Goal: Task Accomplishment & Management: Complete application form

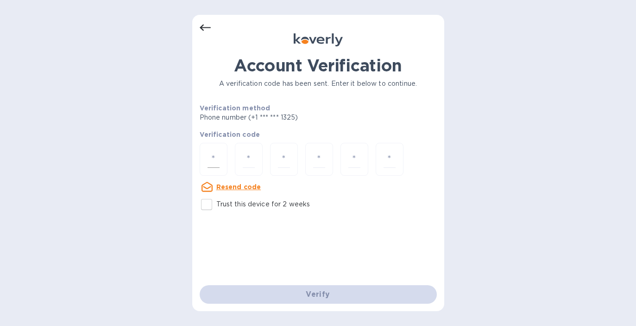
click at [211, 159] on input "number" at bounding box center [214, 159] width 12 height 17
type input "3"
type input "1"
type input "6"
type input "0"
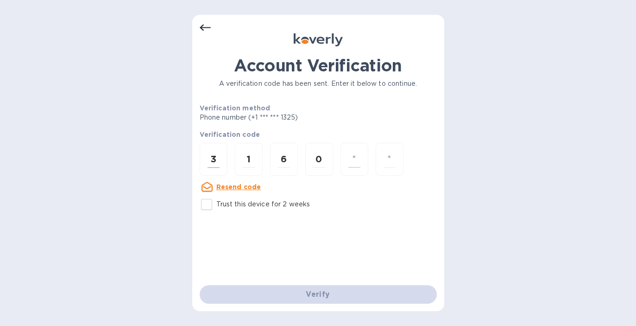
type input "9"
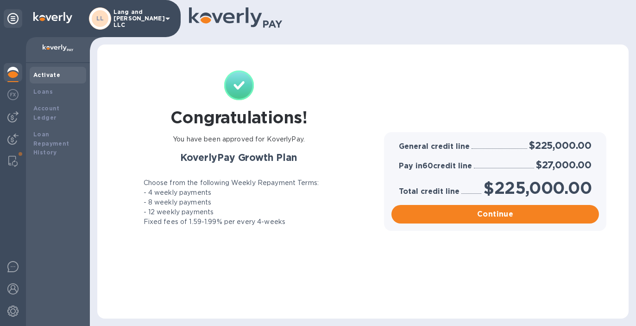
click at [49, 79] on div "Activate" at bounding box center [57, 74] width 49 height 9
click at [55, 92] on div "Loans" at bounding box center [57, 91] width 49 height 9
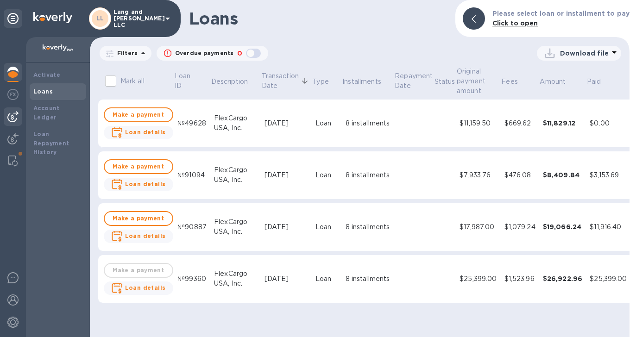
click at [13, 117] on img at bounding box center [12, 116] width 11 height 11
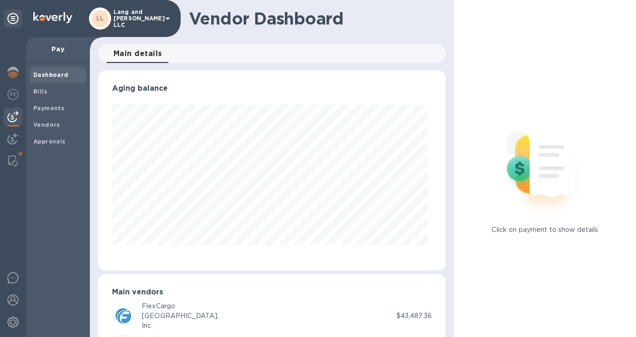
scroll to position [48, 0]
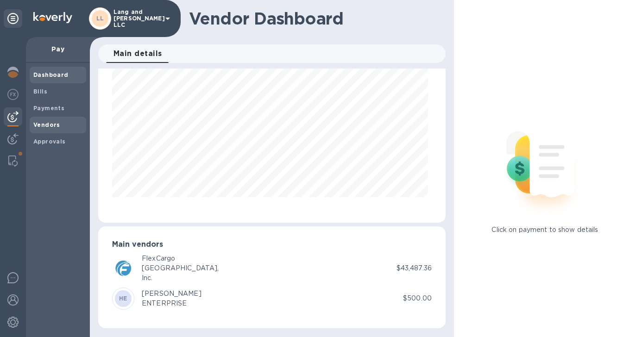
click at [56, 126] on b "Vendors" at bounding box center [46, 124] width 27 height 7
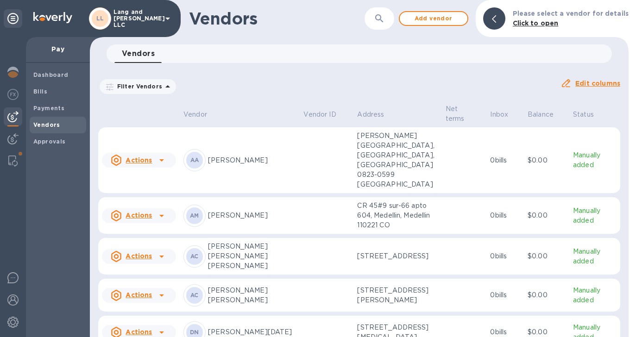
click at [165, 156] on icon at bounding box center [161, 160] width 11 height 11
click at [282, 162] on div at bounding box center [318, 168] width 636 height 337
click at [259, 156] on p "[PERSON_NAME]" at bounding box center [252, 161] width 88 height 10
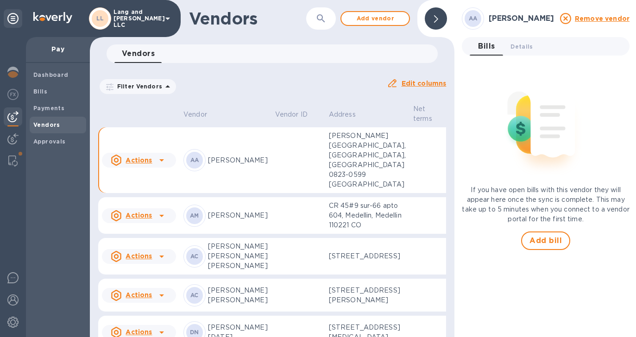
click at [161, 162] on icon at bounding box center [161, 160] width 5 height 2
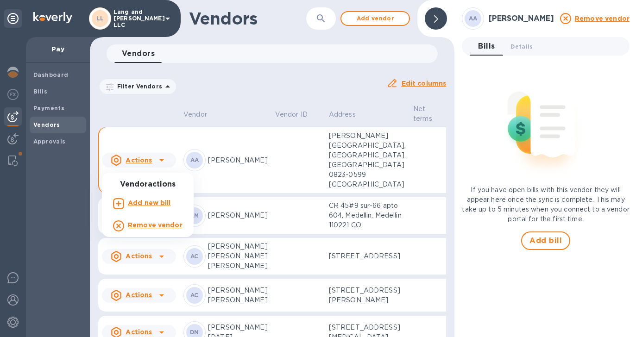
click at [516, 55] on div at bounding box center [318, 168] width 636 height 337
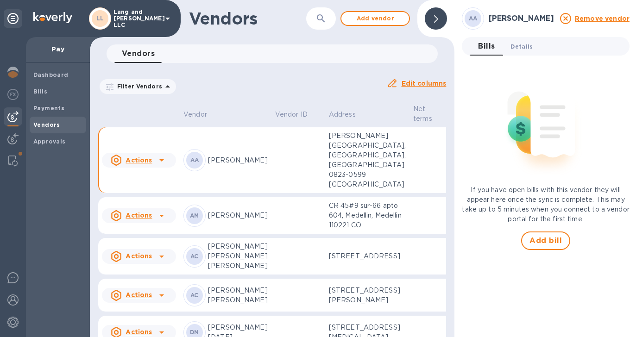
click at [516, 51] on span "Details 0" at bounding box center [522, 47] width 22 height 10
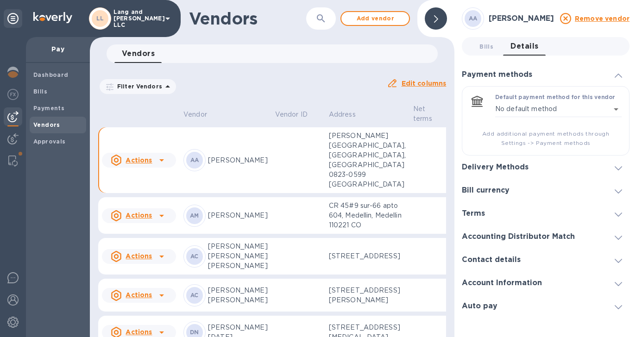
click at [491, 171] on h3 "Delivery Methods" at bounding box center [495, 167] width 67 height 9
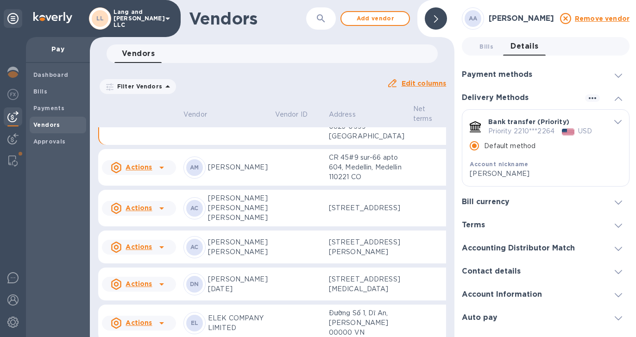
scroll to position [47, 0]
click at [336, 183] on p "CR 45#9 sur-66 apto 604, Medellin, Medellin 110221 CO" at bounding box center [367, 168] width 77 height 29
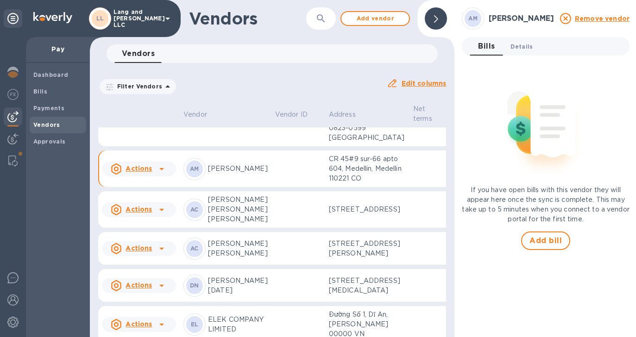
click at [525, 45] on span "Details 0" at bounding box center [522, 47] width 22 height 10
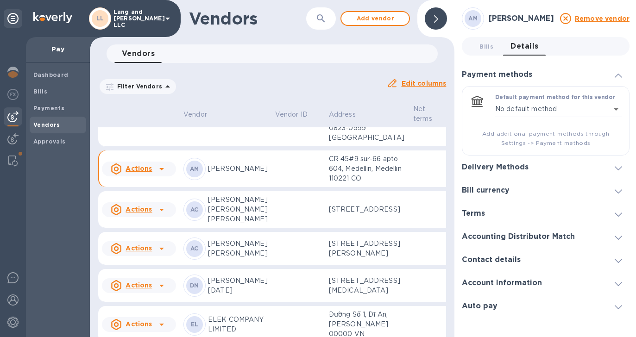
click at [504, 175] on div "Delivery Methods" at bounding box center [546, 167] width 168 height 23
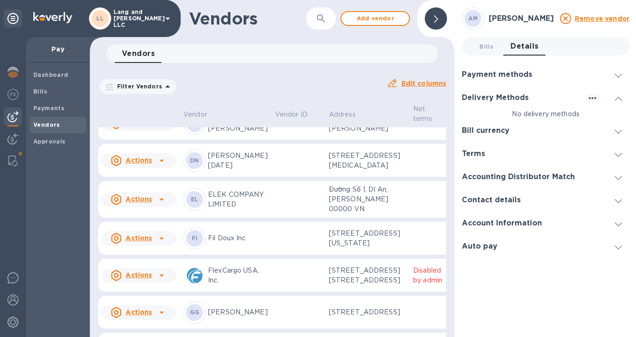
scroll to position [168, 0]
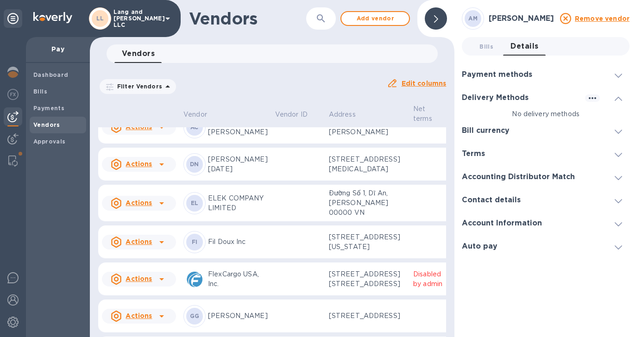
click at [364, 137] on p "[STREET_ADDRESS][PERSON_NAME]" at bounding box center [367, 127] width 77 height 19
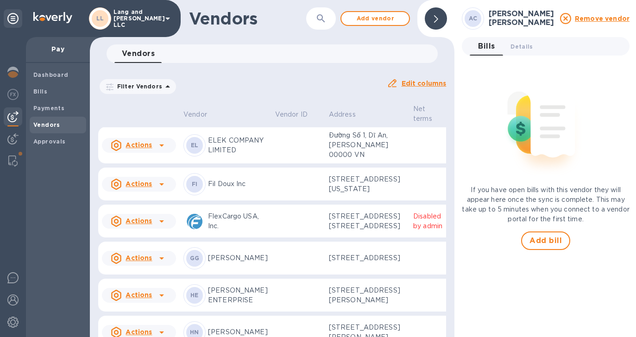
scroll to position [233, 0]
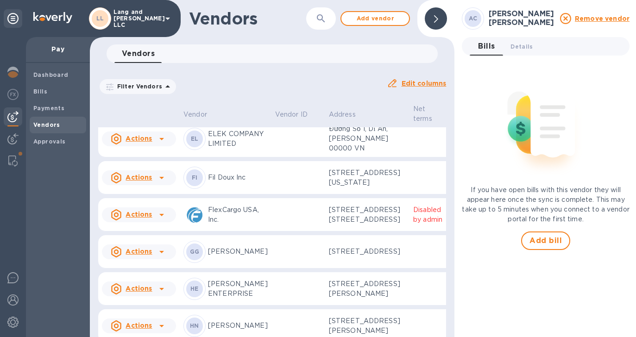
click at [364, 110] on p "[STREET_ADDRESS][MEDICAL_DATA]" at bounding box center [367, 99] width 77 height 19
click at [522, 44] on span "Details 0" at bounding box center [522, 47] width 22 height 10
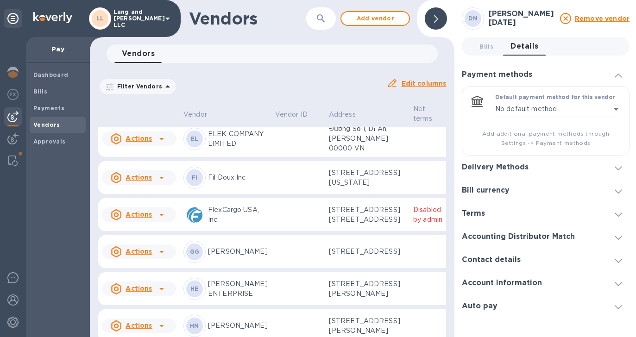
click at [483, 161] on div "Delivery Methods" at bounding box center [546, 167] width 168 height 23
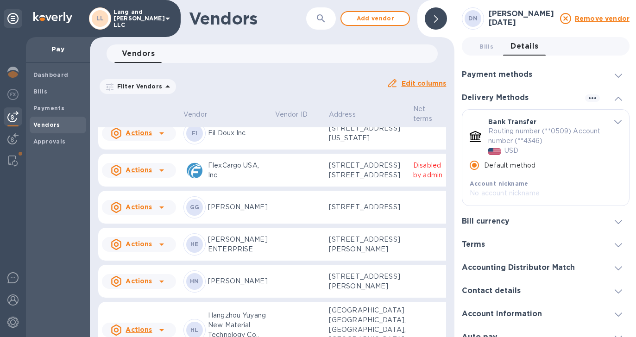
scroll to position [285, 0]
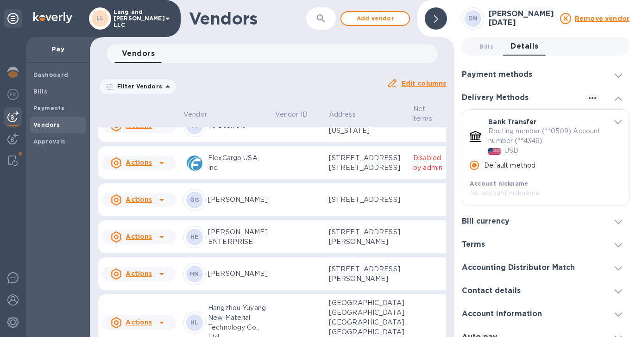
click at [354, 136] on p "[STREET_ADDRESS][US_STATE]" at bounding box center [367, 125] width 77 height 19
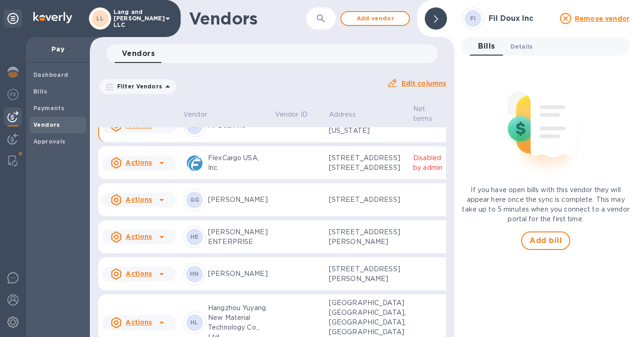
click at [514, 44] on span "Details 0" at bounding box center [522, 47] width 22 height 10
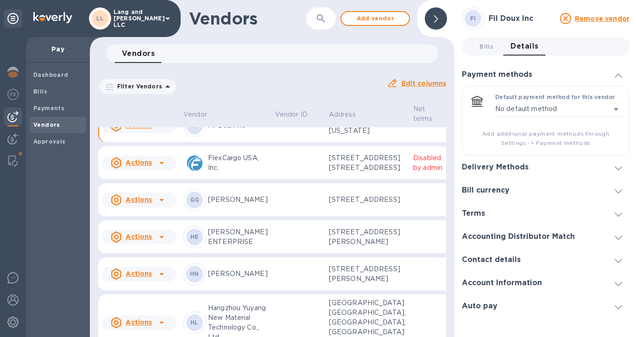
click at [490, 167] on h3 "Delivery Methods" at bounding box center [495, 167] width 67 height 9
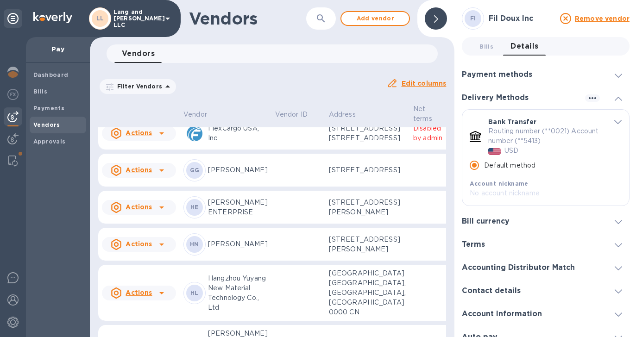
click at [355, 143] on p "[STREET_ADDRESS] [STREET_ADDRESS]" at bounding box center [367, 133] width 77 height 19
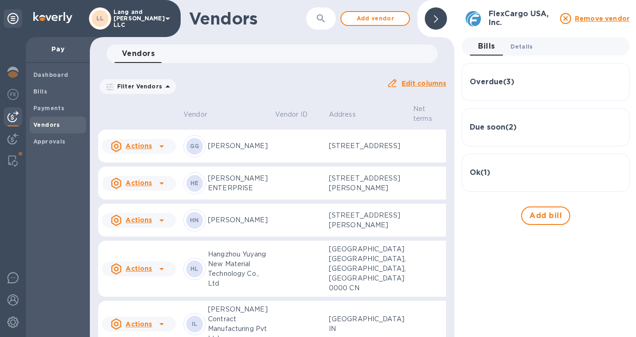
click at [523, 46] on span "Details 0" at bounding box center [522, 47] width 22 height 10
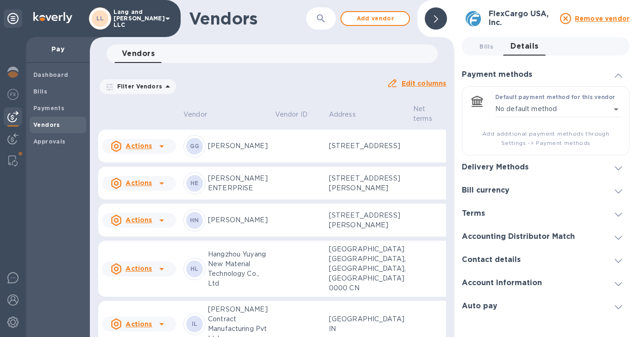
click at [506, 175] on div "Delivery Methods" at bounding box center [546, 167] width 168 height 23
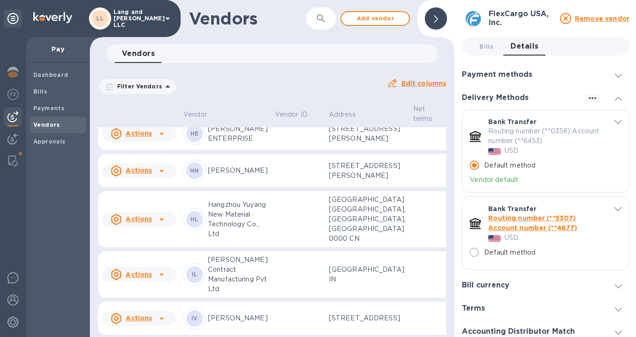
scroll to position [392, 0]
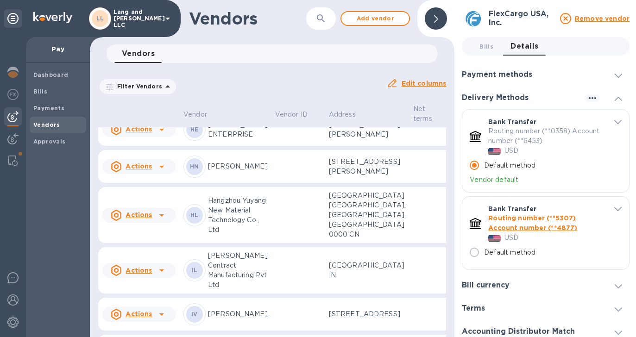
click at [346, 97] on p "[STREET_ADDRESS]" at bounding box center [367, 93] width 77 height 10
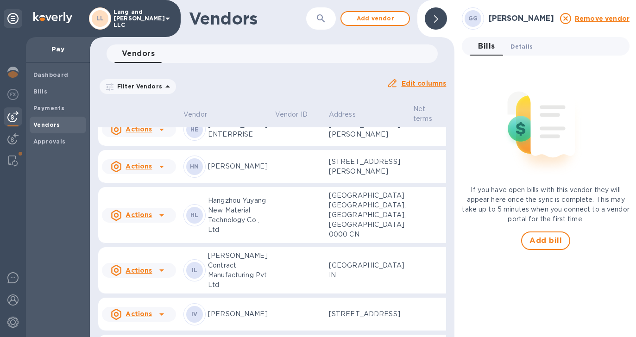
click at [517, 48] on span "Details 0" at bounding box center [522, 47] width 22 height 10
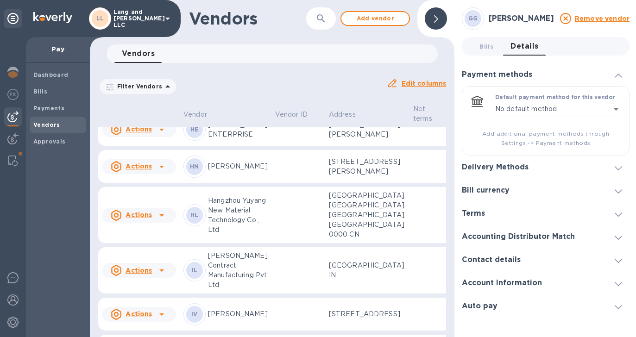
click at [477, 170] on h3 "Delivery Methods" at bounding box center [495, 167] width 67 height 9
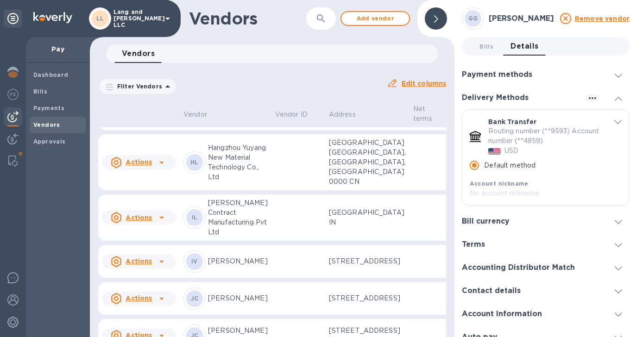
scroll to position [480, 0]
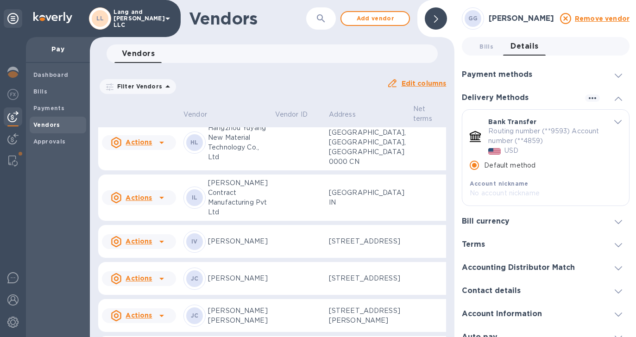
click at [348, 67] on p "[STREET_ADDRESS][PERSON_NAME]" at bounding box center [367, 56] width 77 height 19
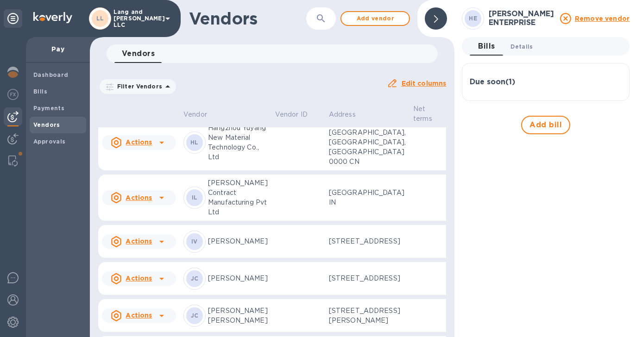
click at [513, 50] on span "Details 0" at bounding box center [522, 47] width 22 height 10
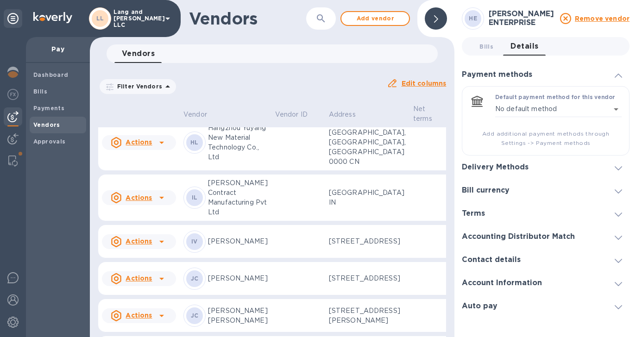
click at [494, 171] on h3 "Delivery Methods" at bounding box center [495, 167] width 67 height 9
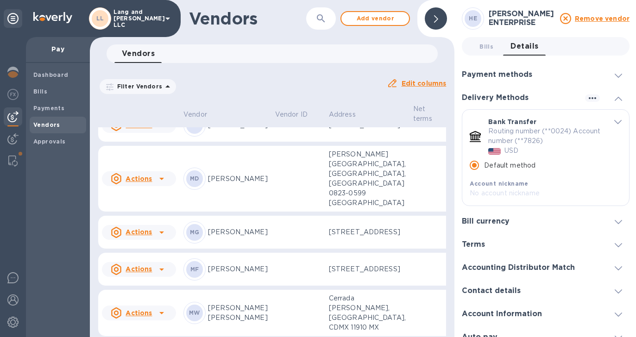
scroll to position [973, 0]
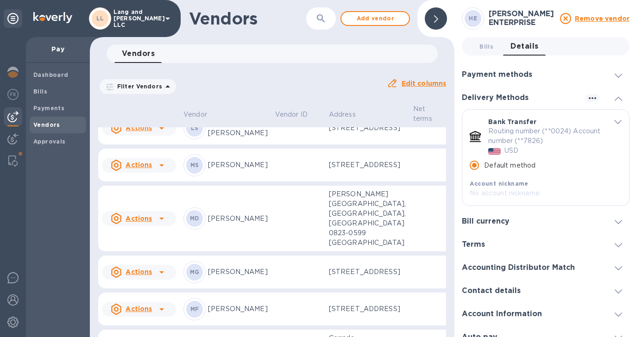
click at [564, 19] on icon at bounding box center [565, 18] width 11 height 11
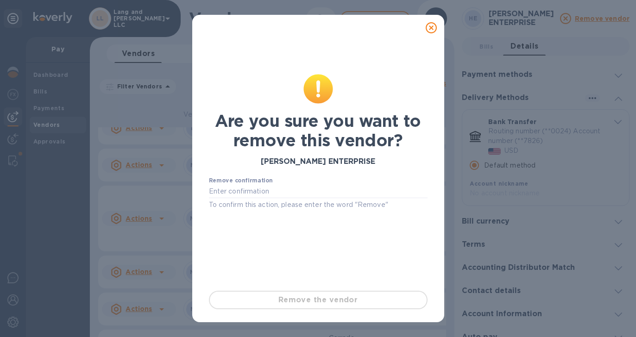
click at [432, 23] on icon at bounding box center [431, 27] width 11 height 11
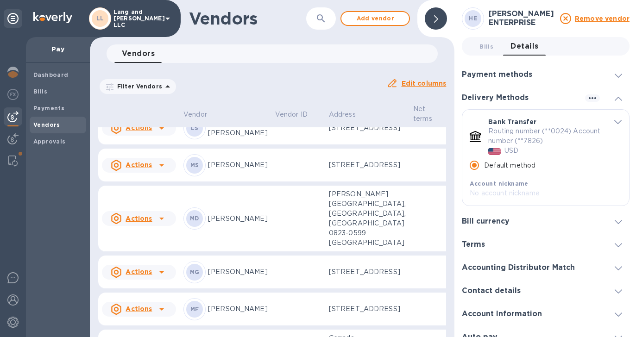
click at [444, 22] on div at bounding box center [436, 18] width 22 height 22
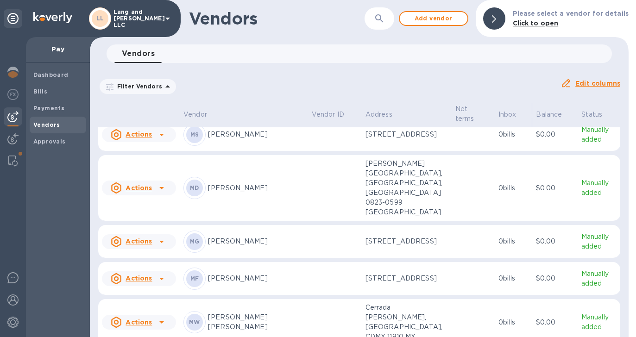
scroll to position [900, 0]
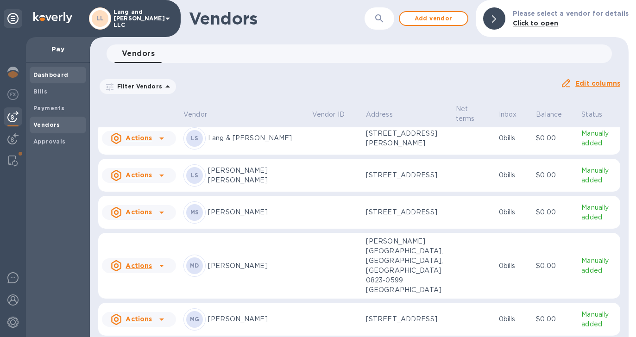
click at [49, 78] on b "Dashboard" at bounding box center [50, 74] width 35 height 7
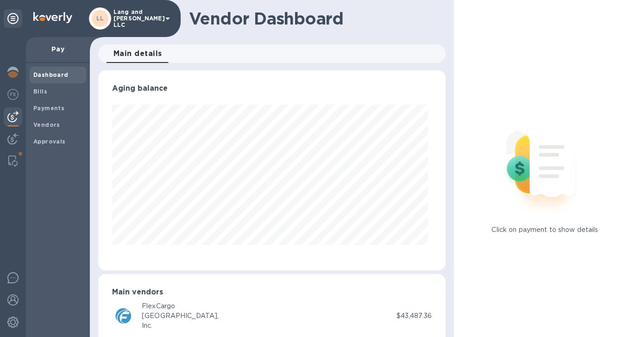
scroll to position [200, 344]
click at [48, 110] on b "Payments" at bounding box center [48, 108] width 31 height 7
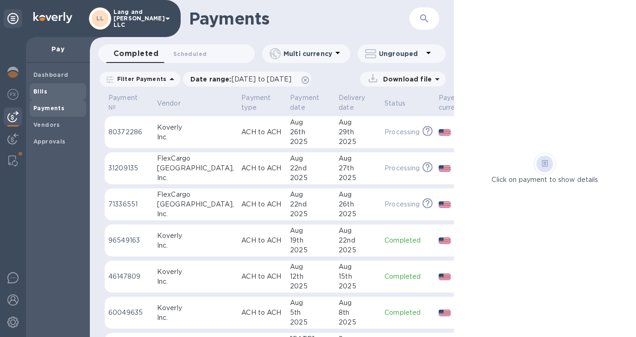
click at [51, 92] on span "Bills" at bounding box center [57, 91] width 49 height 9
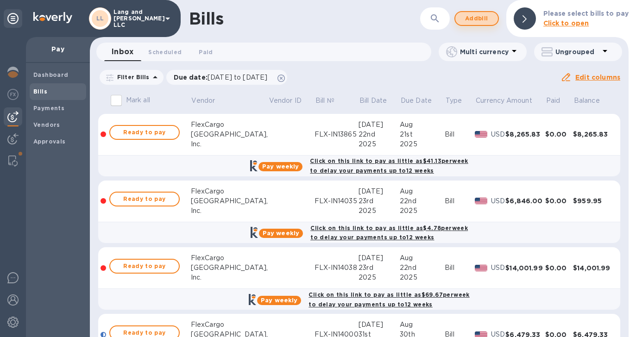
click at [476, 15] on span "Add bill" at bounding box center [477, 18] width 28 height 11
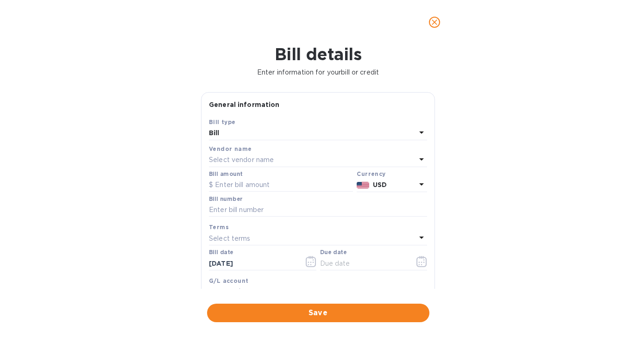
click at [265, 132] on div "Bill" at bounding box center [312, 133] width 207 height 13
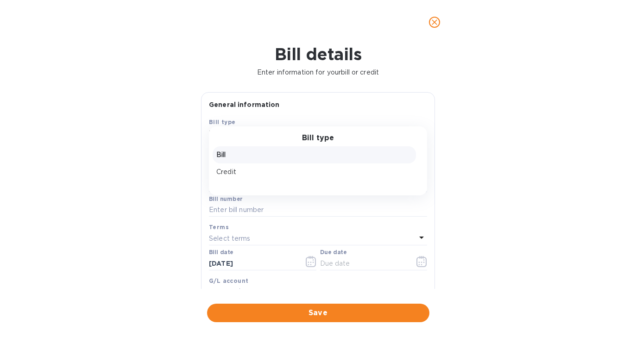
click at [248, 158] on p "Bill" at bounding box center [314, 155] width 196 height 10
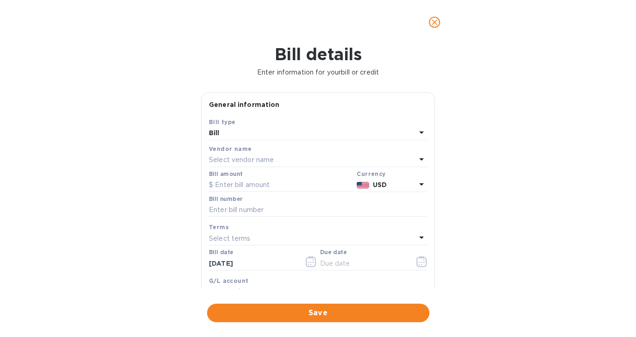
click at [246, 164] on p "Select vendor name" at bounding box center [241, 160] width 65 height 10
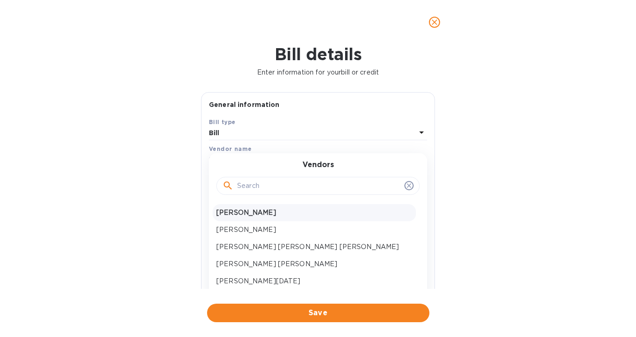
click at [246, 209] on p "[PERSON_NAME]" at bounding box center [314, 213] width 196 height 10
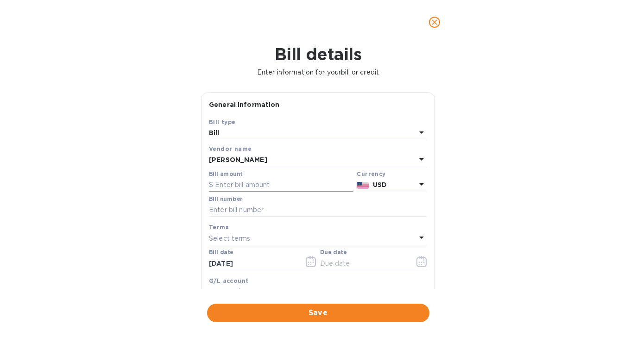
click at [242, 182] on input "text" at bounding box center [281, 185] width 144 height 14
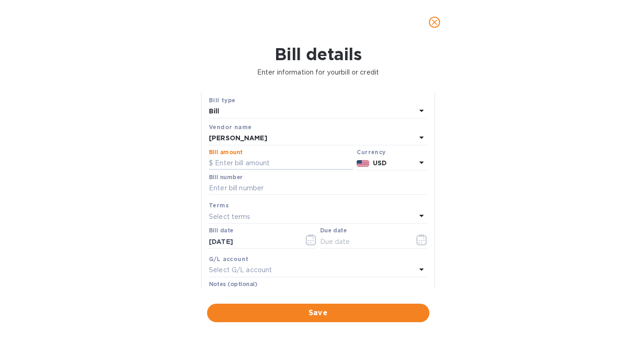
scroll to position [26, 0]
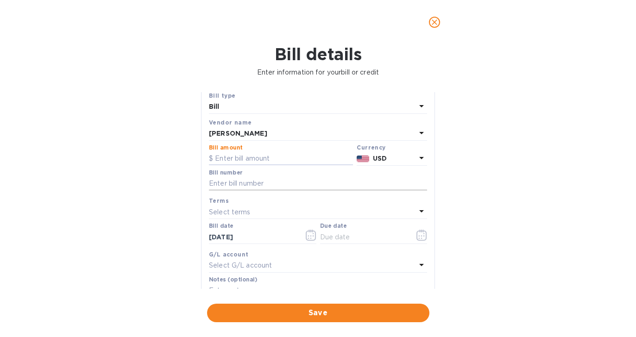
click at [238, 186] on input "text" at bounding box center [318, 184] width 218 height 14
click at [237, 209] on p "Select terms" at bounding box center [230, 213] width 42 height 10
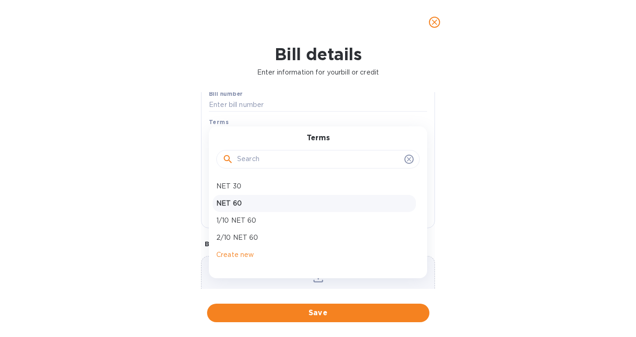
scroll to position [130, 0]
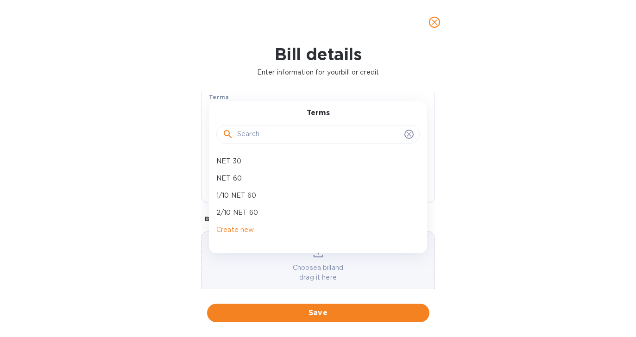
click at [169, 199] on div "Bill details Enter information for your bill or credit General information Save…" at bounding box center [318, 190] width 636 height 293
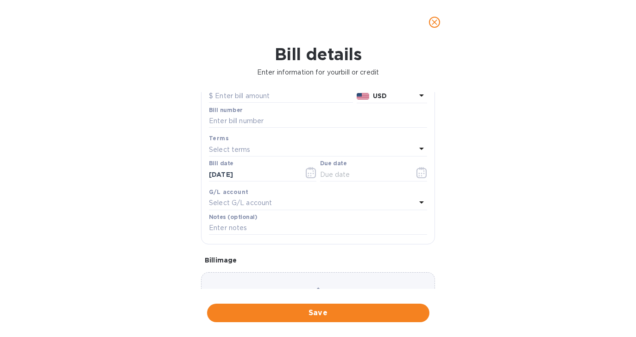
scroll to position [80, 0]
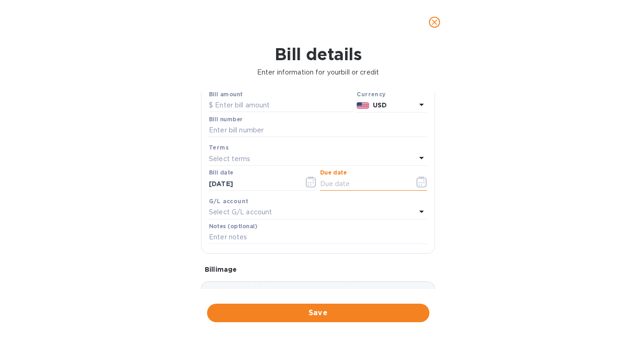
click at [362, 185] on input "text" at bounding box center [364, 184] width 88 height 14
click at [417, 184] on icon "button" at bounding box center [422, 182] width 11 height 11
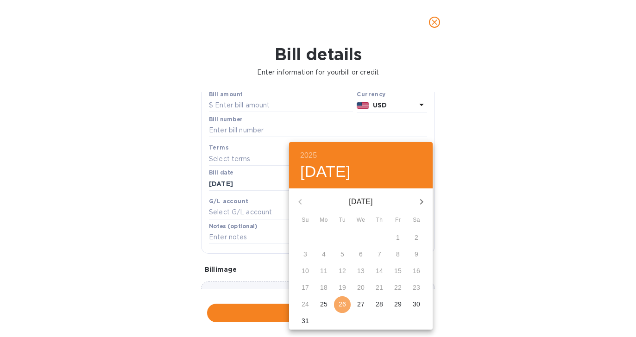
click at [343, 305] on p "26" at bounding box center [342, 304] width 7 height 9
type input "[DATE]"
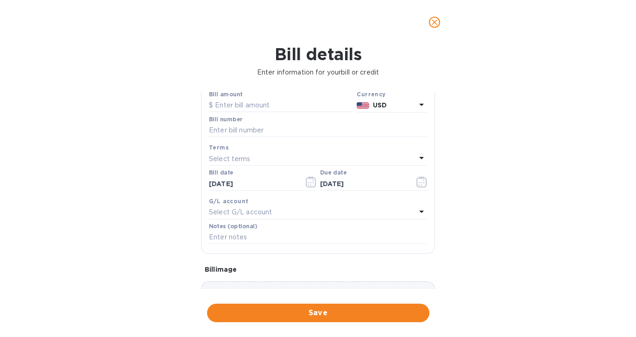
click at [284, 213] on div "Select G/L account" at bounding box center [312, 212] width 207 height 13
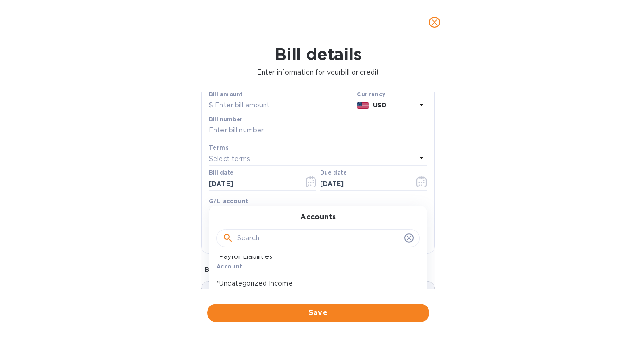
scroll to position [32, 0]
click at [256, 238] on input "text" at bounding box center [319, 239] width 164 height 14
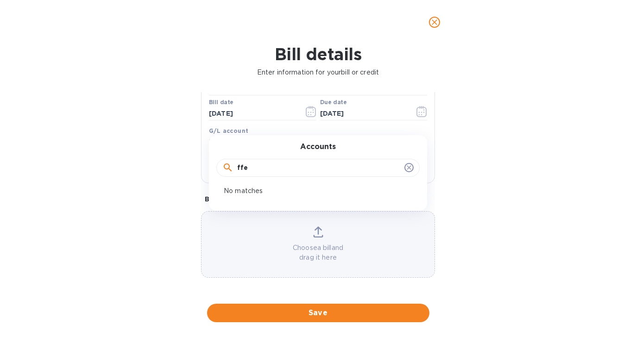
scroll to position [152, 0]
type input "f"
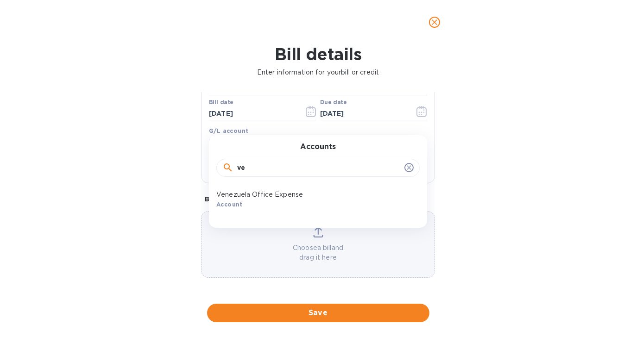
type input "v"
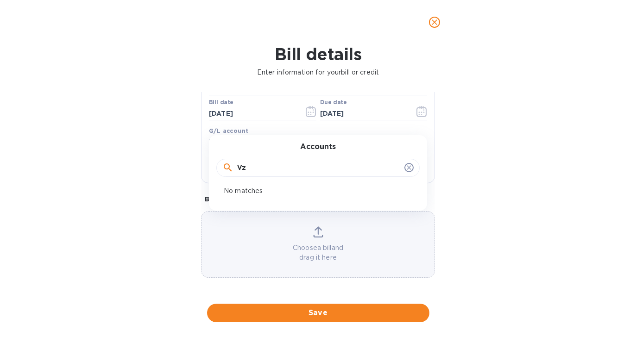
type input "V"
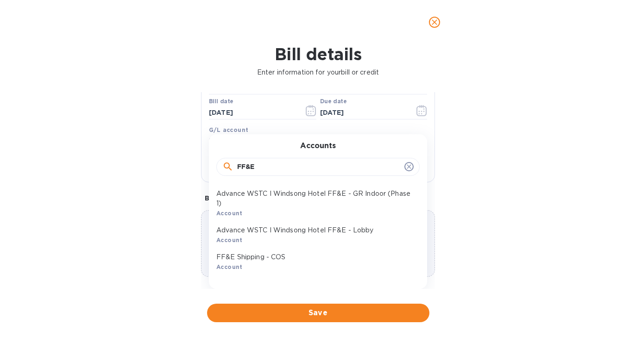
scroll to position [152, 0]
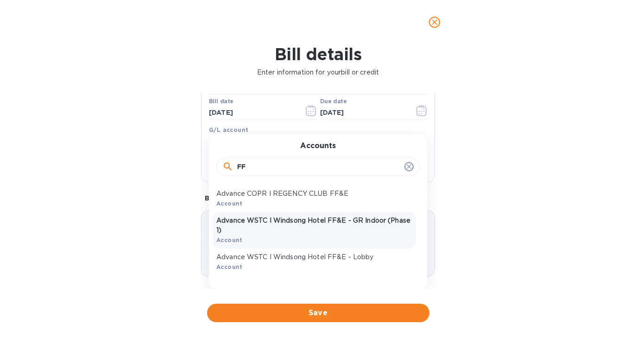
type input "F"
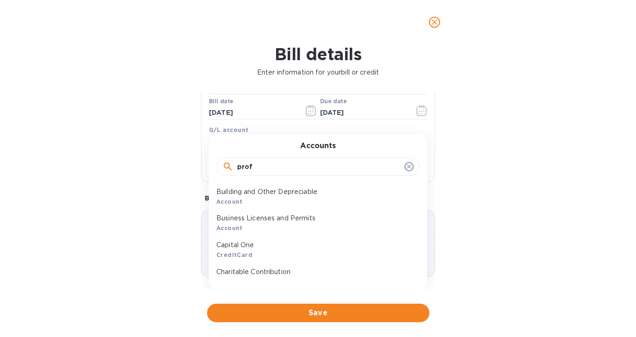
scroll to position [73, 0]
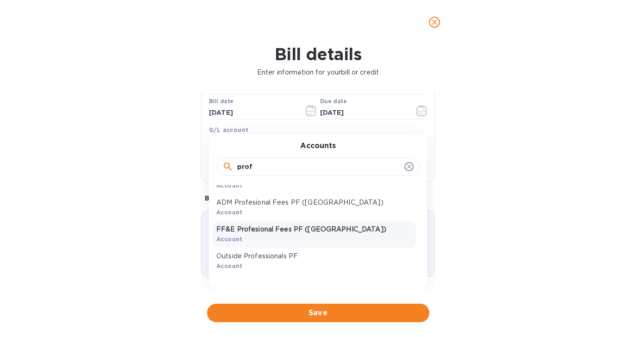
type input "prof"
click at [263, 232] on p "FF&E Profesional Fees PF ([GEOGRAPHIC_DATA])" at bounding box center [314, 230] width 196 height 10
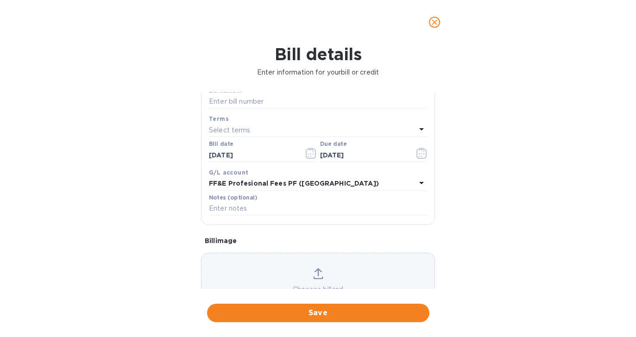
scroll to position [105, 0]
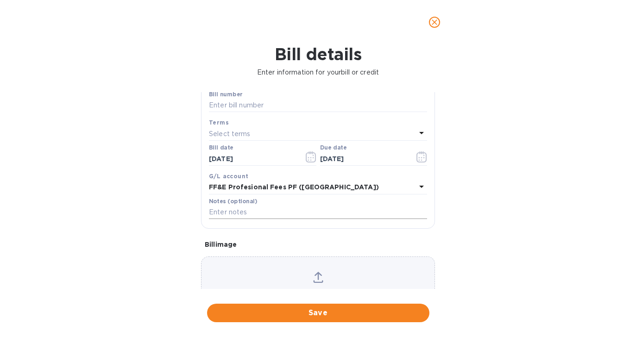
click at [265, 215] on input "text" at bounding box center [318, 213] width 218 height 14
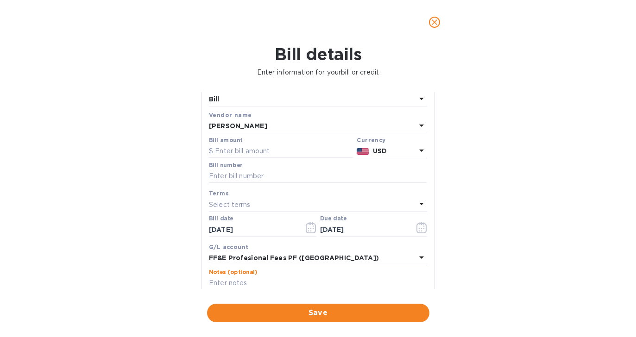
scroll to position [30, 0]
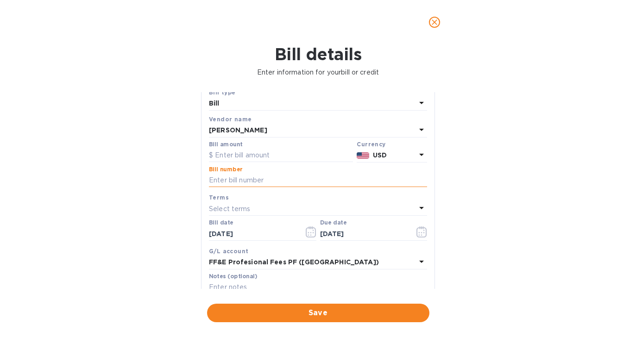
click at [260, 180] on input "text" at bounding box center [318, 181] width 218 height 14
type input "A"
type input "082625"
click at [237, 158] on input "text" at bounding box center [281, 156] width 144 height 14
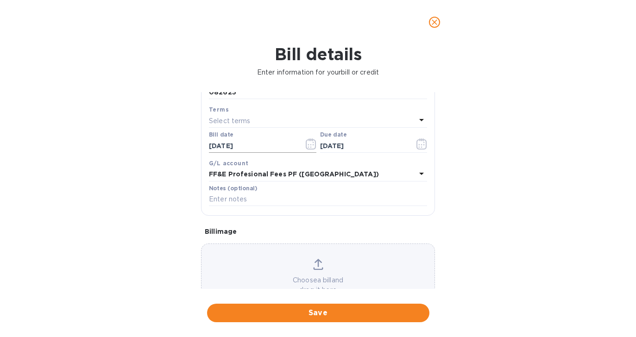
scroll to position [119, 0]
type input "800"
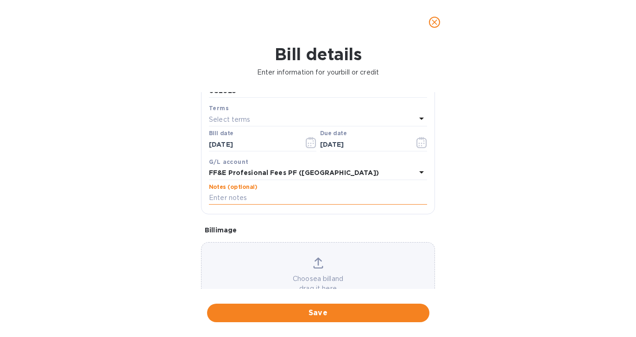
click at [232, 195] on input "text" at bounding box center [318, 198] width 218 height 14
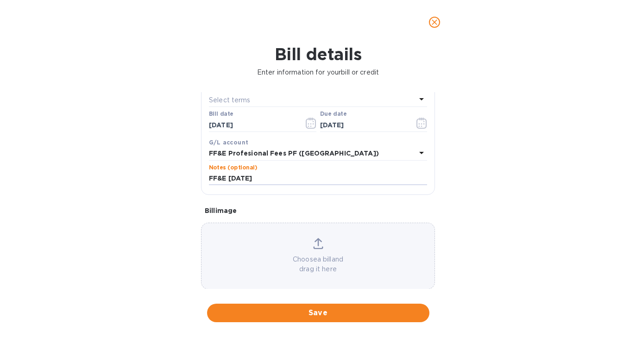
scroll to position [152, 0]
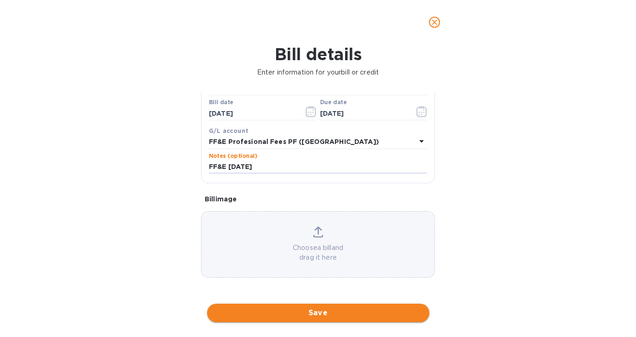
type input "FF&E [DATE]"
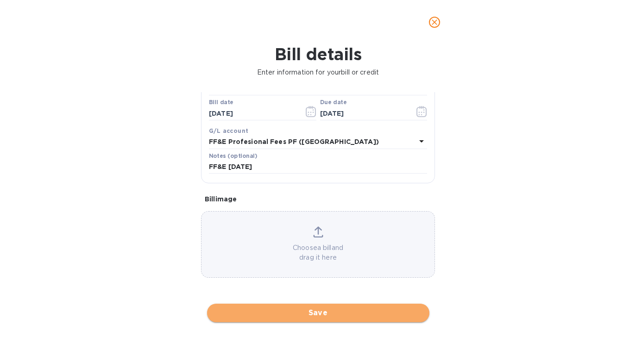
click at [313, 316] on span "Save" at bounding box center [319, 313] width 208 height 11
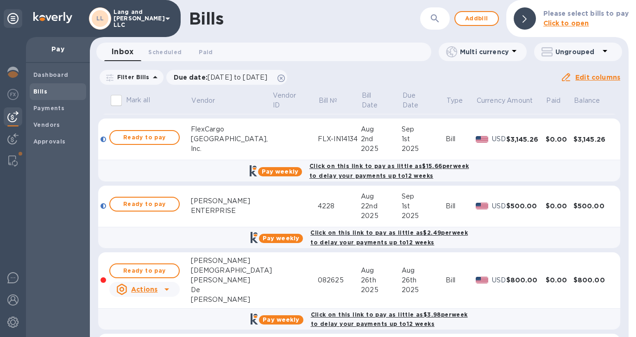
scroll to position [334, 0]
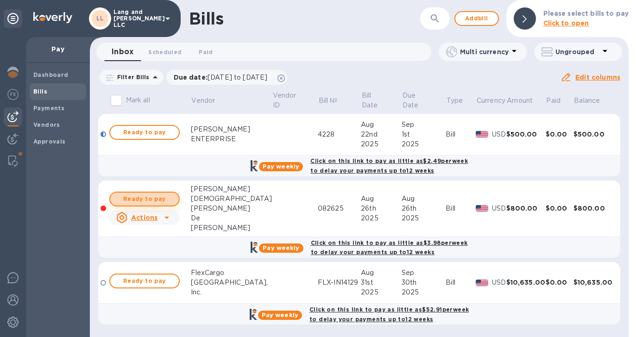
click at [158, 199] on span "Ready to pay" at bounding box center [145, 199] width 54 height 11
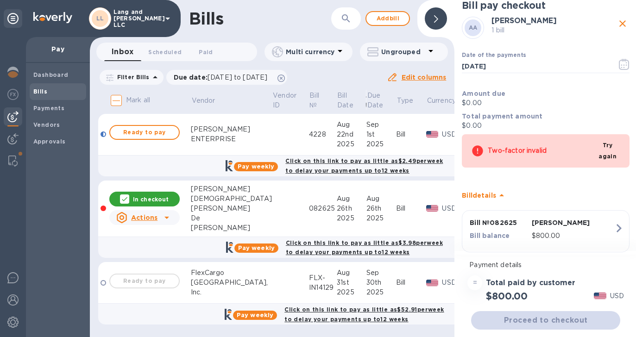
scroll to position [2, 0]
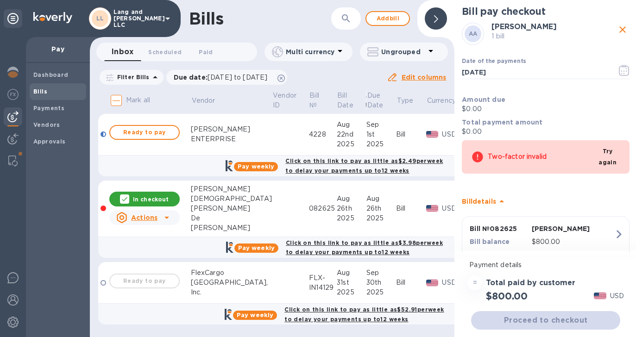
click at [485, 114] on p "$0.00" at bounding box center [546, 109] width 168 height 10
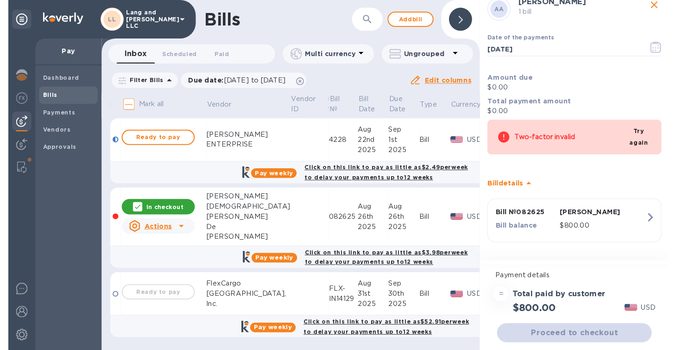
scroll to position [0, 0]
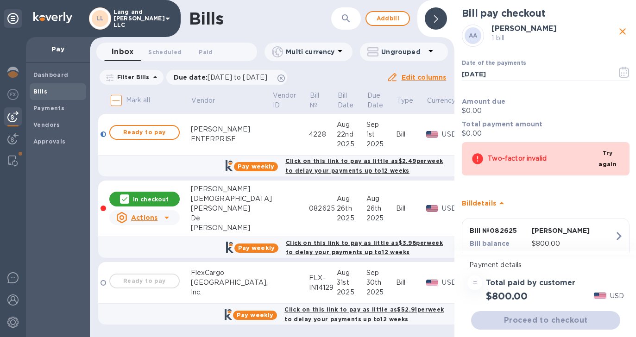
click at [162, 199] on p "In checkout" at bounding box center [151, 200] width 36 height 8
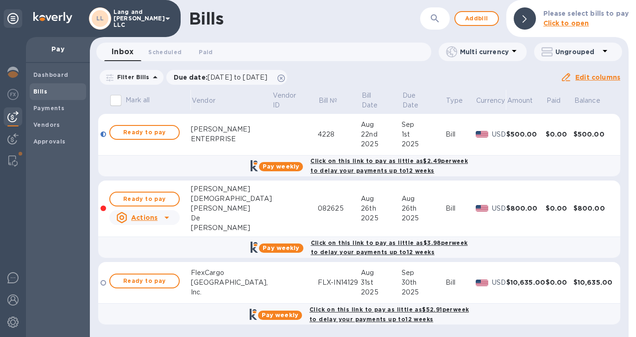
click at [164, 219] on icon at bounding box center [166, 217] width 11 height 11
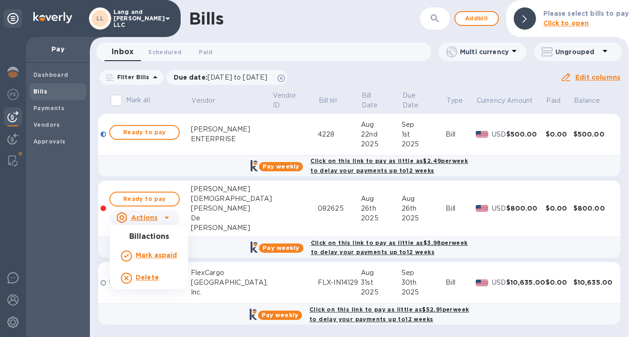
click at [151, 239] on h3 "Bill actions" at bounding box center [149, 237] width 78 height 9
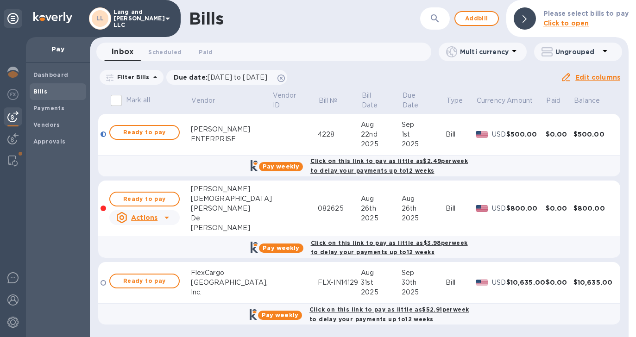
click at [126, 216] on icon at bounding box center [121, 217] width 11 height 11
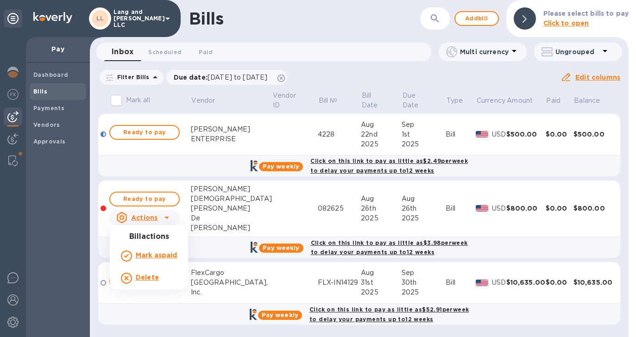
click at [48, 109] on div at bounding box center [318, 168] width 636 height 337
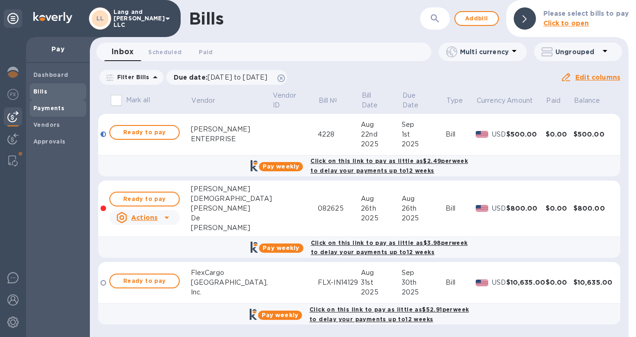
click at [45, 109] on b "Payments" at bounding box center [48, 108] width 31 height 7
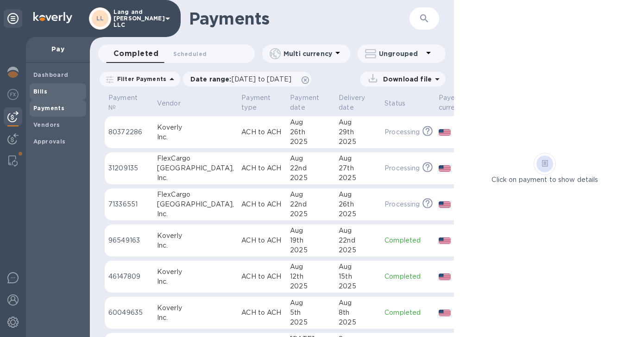
click at [54, 94] on span "Bills" at bounding box center [57, 91] width 49 height 9
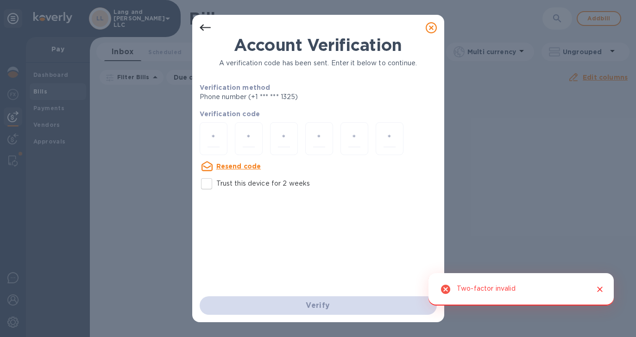
click at [428, 30] on icon at bounding box center [431, 27] width 11 height 11
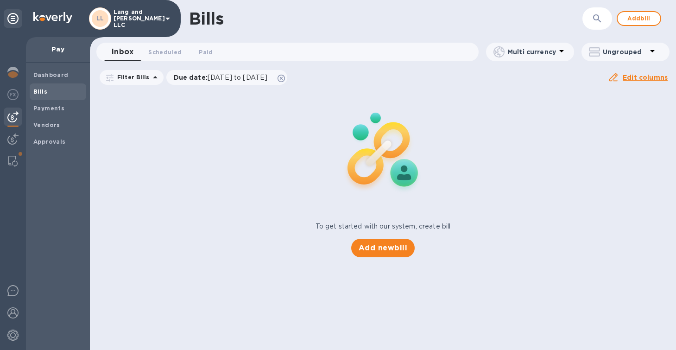
click at [49, 17] on img at bounding box center [52, 17] width 39 height 11
click at [13, 120] on img at bounding box center [12, 116] width 11 height 11
click at [44, 126] on b "Vendors" at bounding box center [46, 124] width 27 height 7
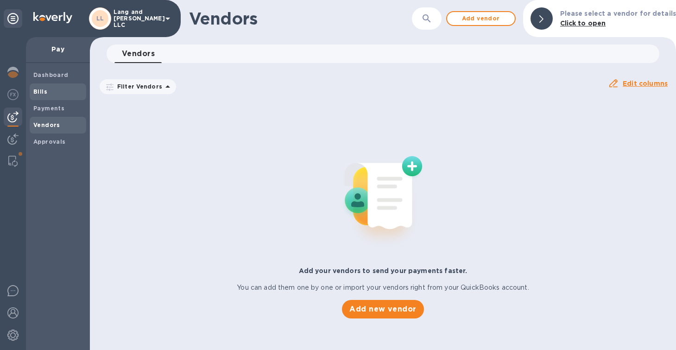
click at [45, 92] on b "Bills" at bounding box center [40, 91] width 14 height 7
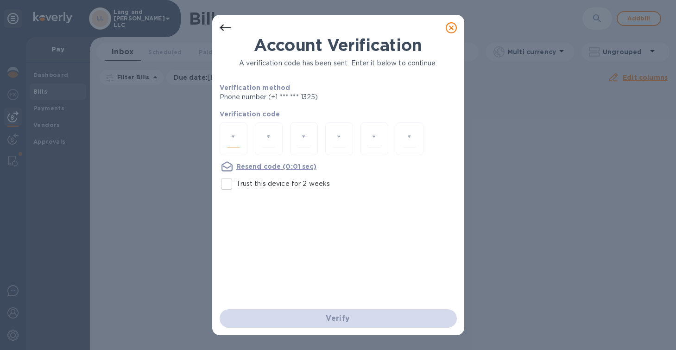
click at [235, 138] on input "number" at bounding box center [234, 138] width 12 height 17
type input "8"
type input "1"
type input "0"
type input "8"
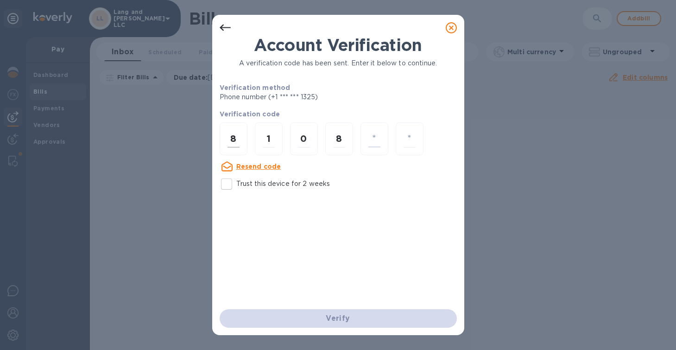
type input "0"
type input "4"
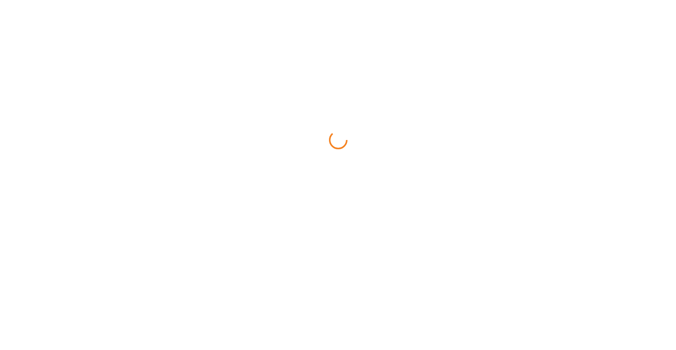
click at [332, 0] on html at bounding box center [338, 0] width 676 height 0
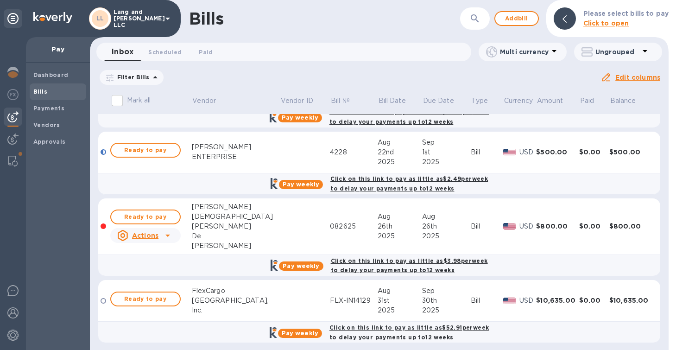
scroll to position [322, 0]
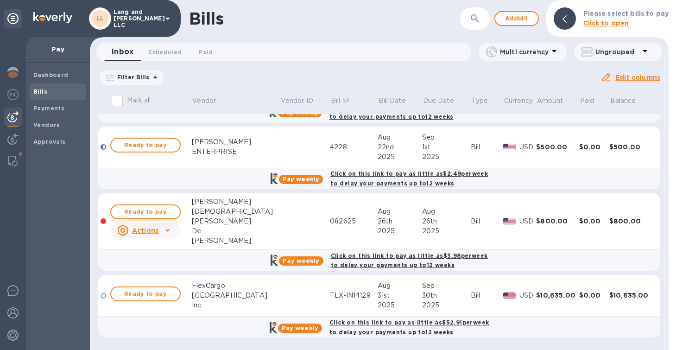
click at [161, 213] on span "Ready to pay" at bounding box center [146, 211] width 54 height 11
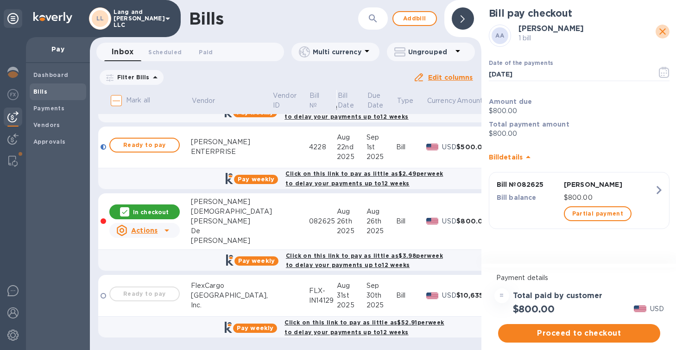
click at [658, 35] on icon "close" at bounding box center [662, 31] width 11 height 11
